Goal: Transaction & Acquisition: Purchase product/service

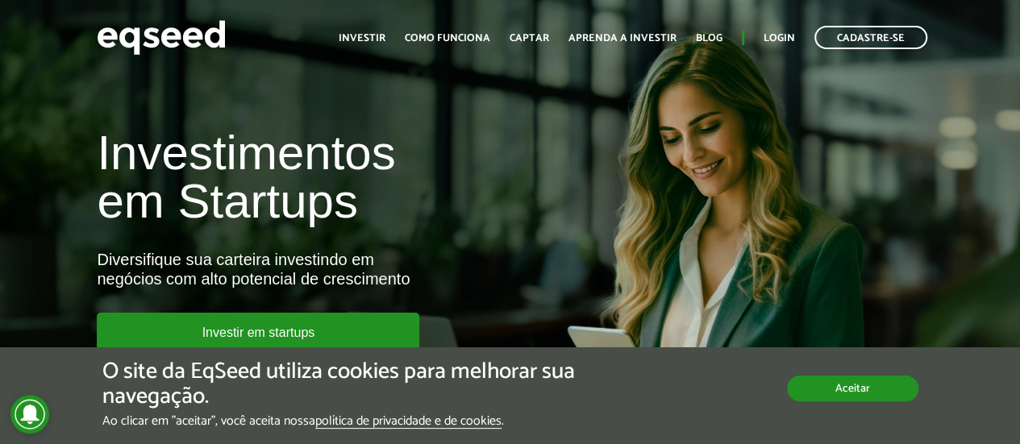
click at [858, 393] on button "Aceitar" at bounding box center [852, 389] width 131 height 26
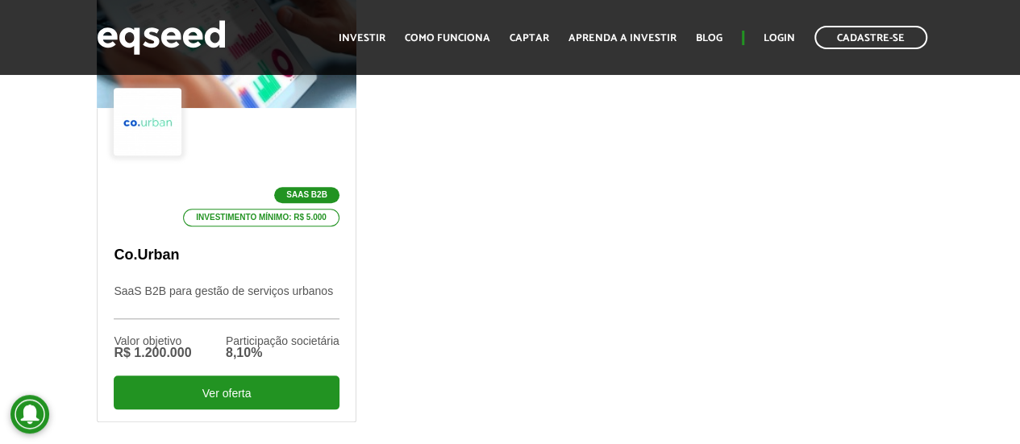
scroll to position [645, 0]
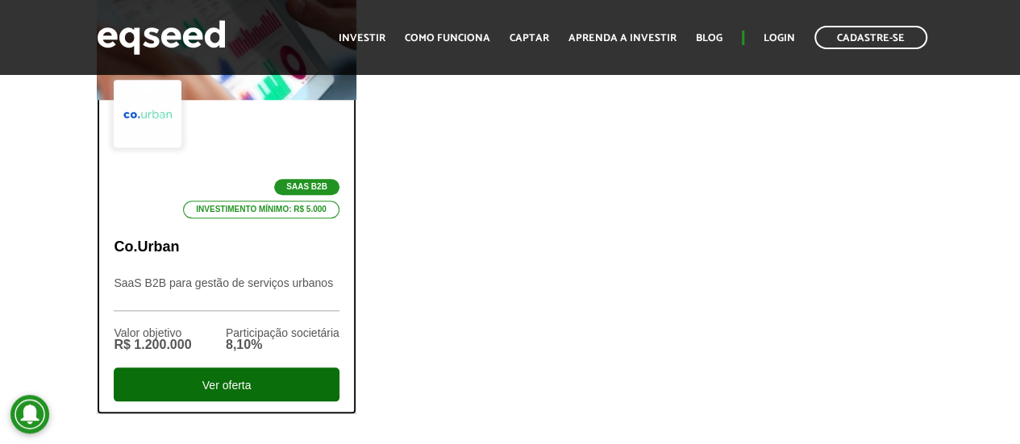
click at [234, 383] on div "Ver oferta" at bounding box center [226, 385] width 225 height 34
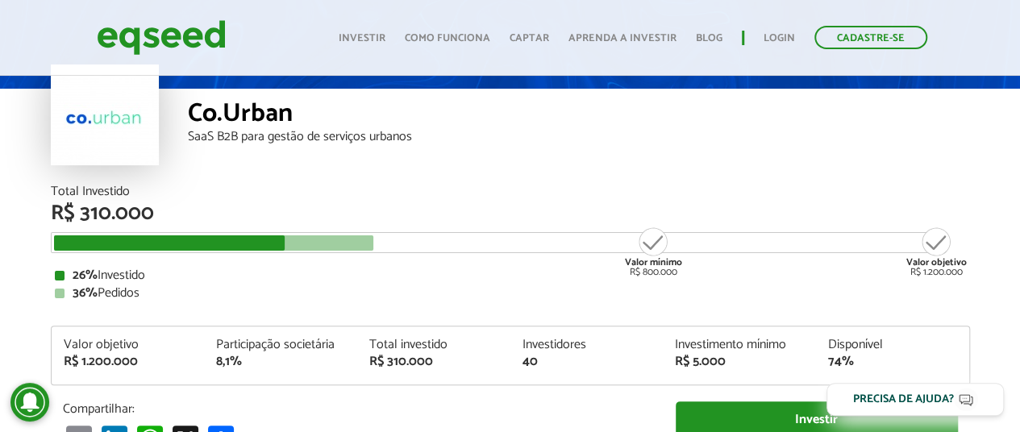
scroll to position [161, 0]
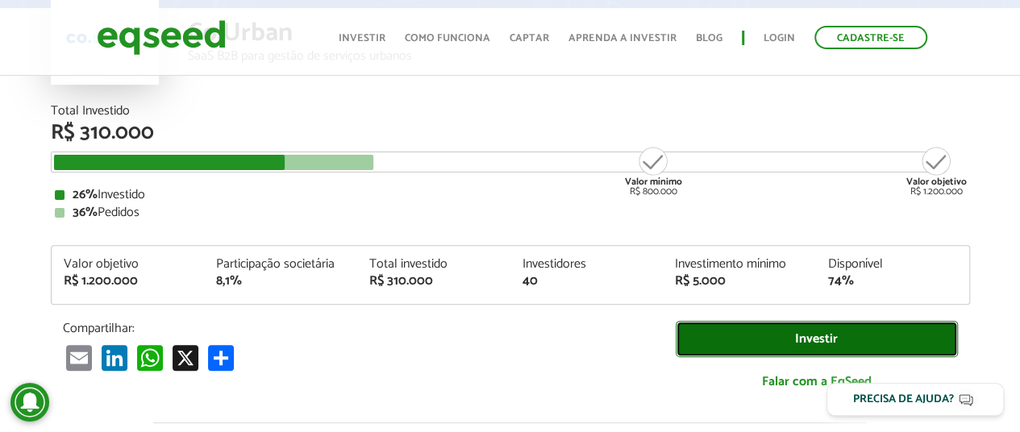
click at [806, 331] on link "Investir" at bounding box center [817, 339] width 282 height 36
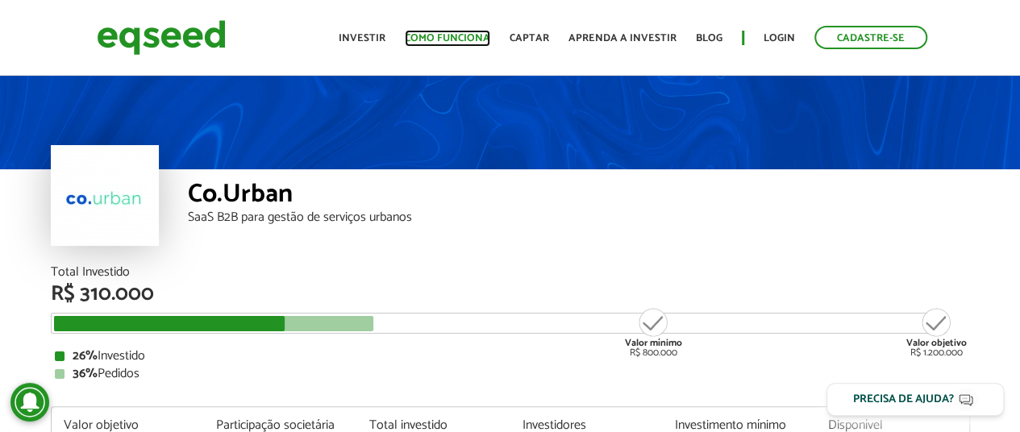
click at [449, 37] on link "Como funciona" at bounding box center [447, 38] width 85 height 10
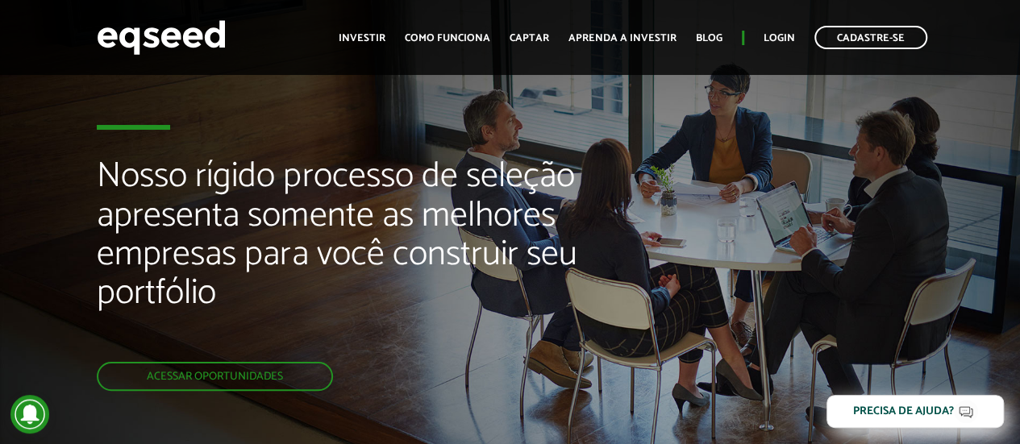
scroll to position [81, 0]
